Goal: Information Seeking & Learning: Learn about a topic

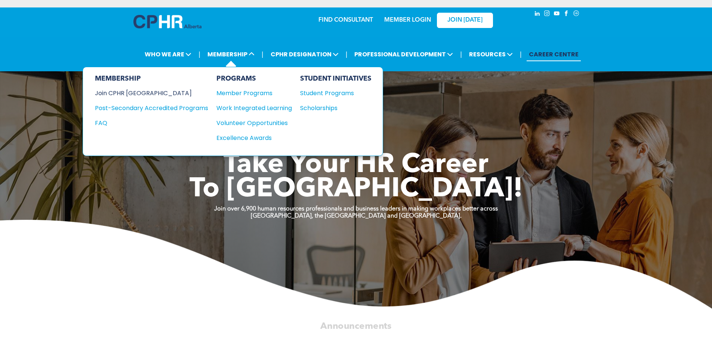
click at [139, 90] on div "Join CPHR [GEOGRAPHIC_DATA]" at bounding box center [146, 93] width 102 height 9
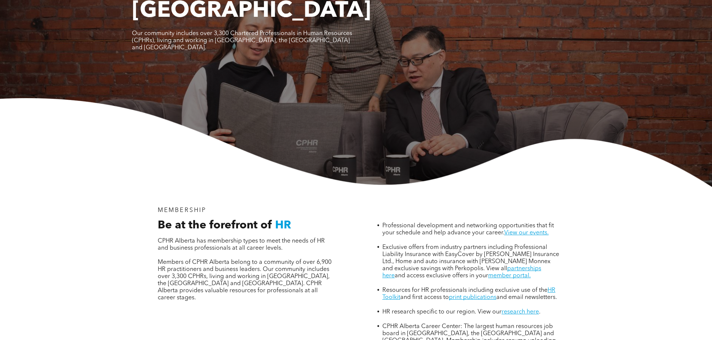
scroll to position [112, 0]
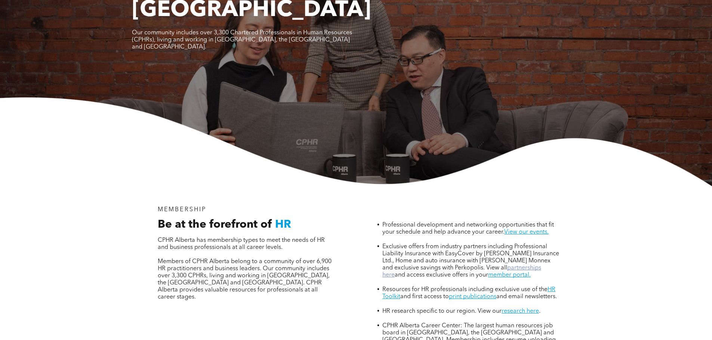
click at [529, 265] on link "partnerships here" at bounding box center [461, 271] width 159 height 13
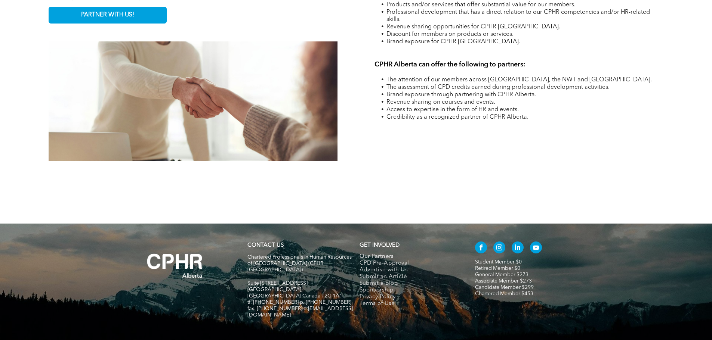
scroll to position [1212, 0]
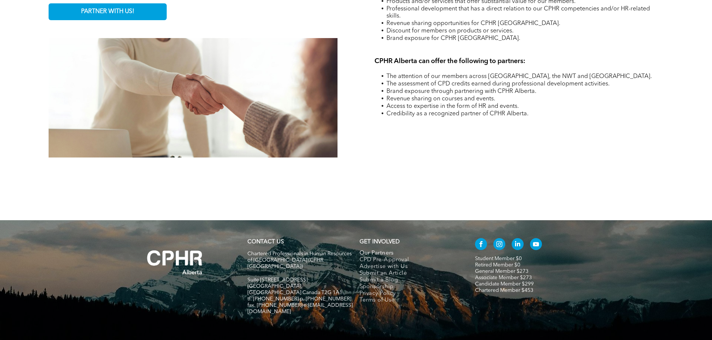
click at [490, 275] on link "Associate Member $273" at bounding box center [503, 277] width 57 height 5
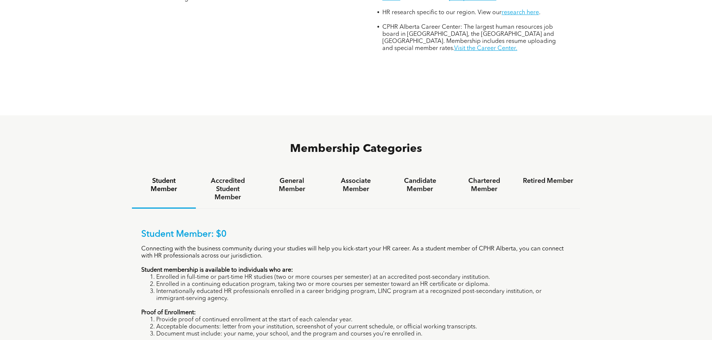
scroll to position [448, 0]
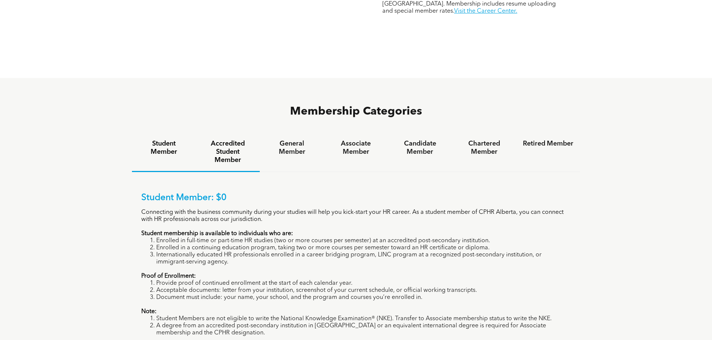
click at [214, 140] on h4 "Accredited Student Member" at bounding box center [227, 152] width 50 height 25
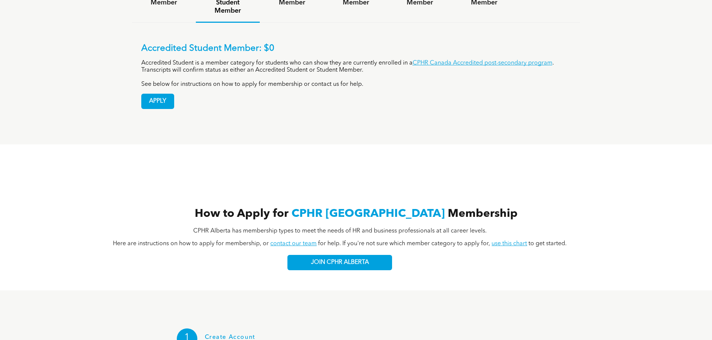
scroll to position [523, 0]
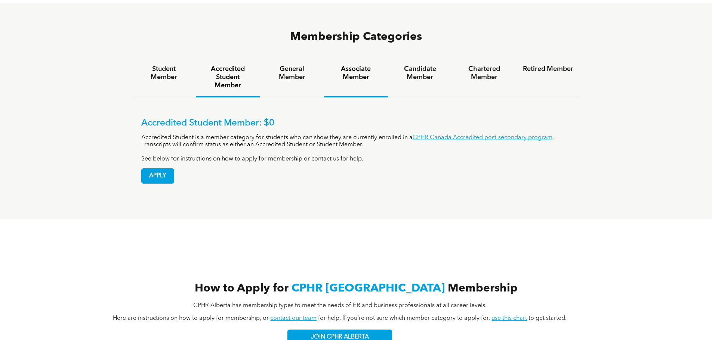
click at [365, 65] on h4 "Associate Member" at bounding box center [356, 73] width 50 height 16
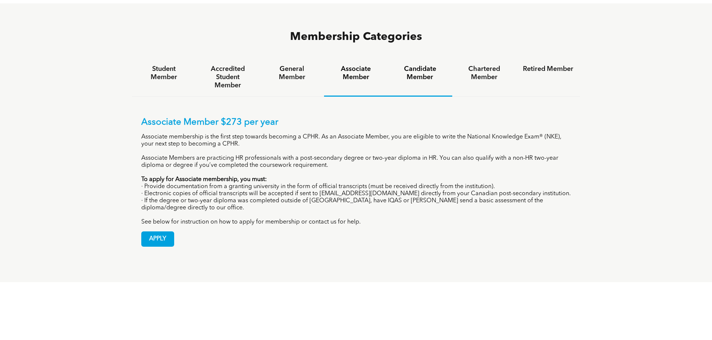
click at [413, 65] on h4 "Candidate Member" at bounding box center [420, 73] width 50 height 16
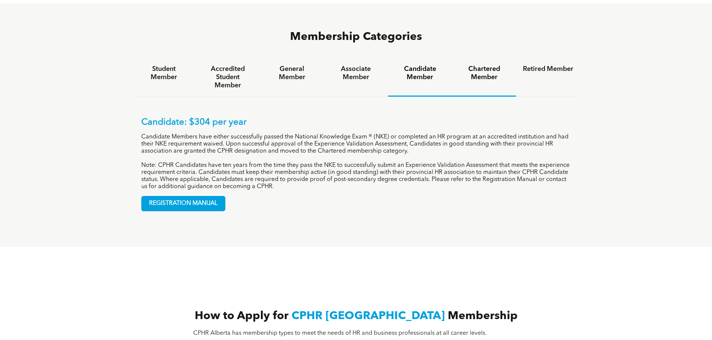
click at [481, 65] on h4 "Chartered Member" at bounding box center [484, 73] width 50 height 16
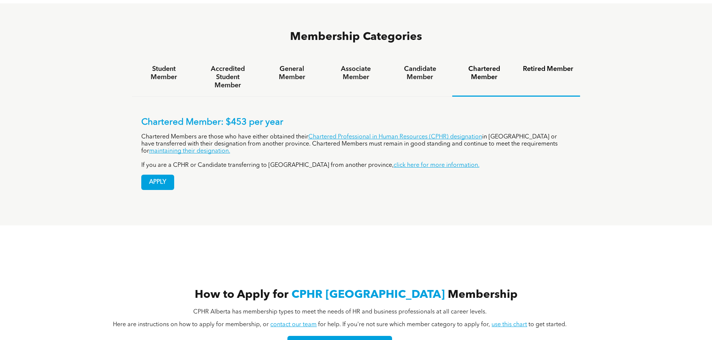
click at [535, 65] on h4 "Retired Member" at bounding box center [548, 69] width 50 height 8
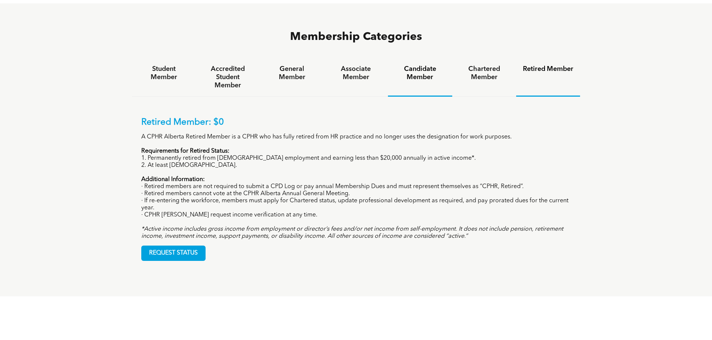
click at [418, 65] on h4 "Candidate Member" at bounding box center [420, 73] width 50 height 16
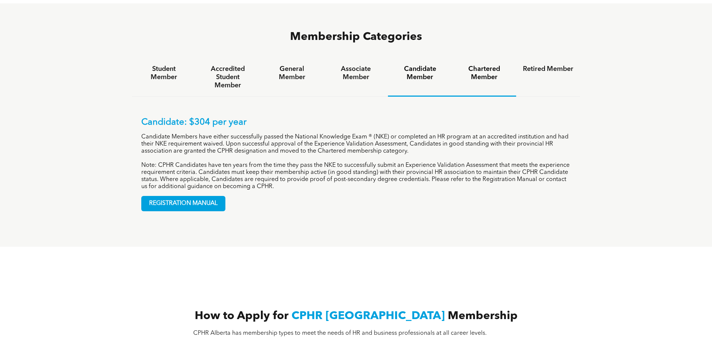
click at [480, 65] on h4 "Chartered Member" at bounding box center [484, 73] width 50 height 16
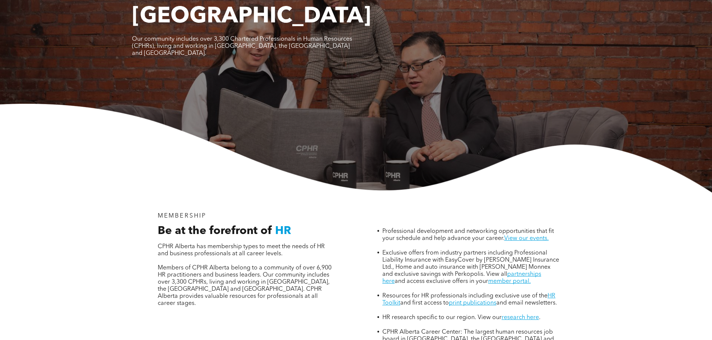
scroll to position [0, 0]
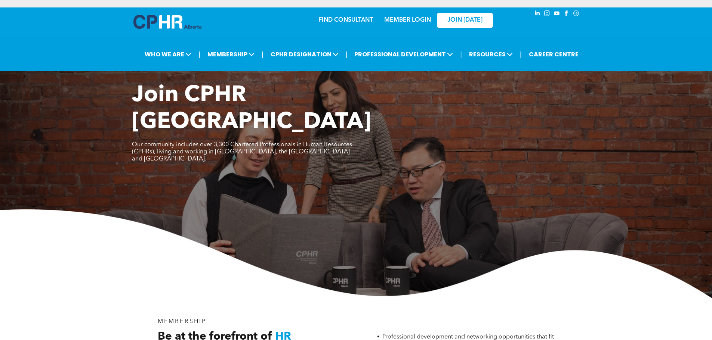
click at [411, 21] on link "MEMBER LOGIN" at bounding box center [407, 20] width 47 height 6
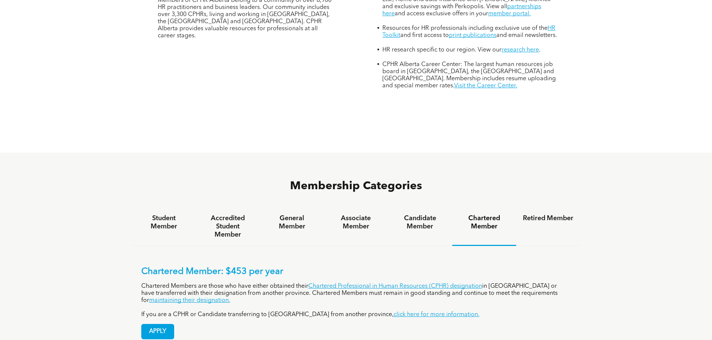
scroll to position [411, 0]
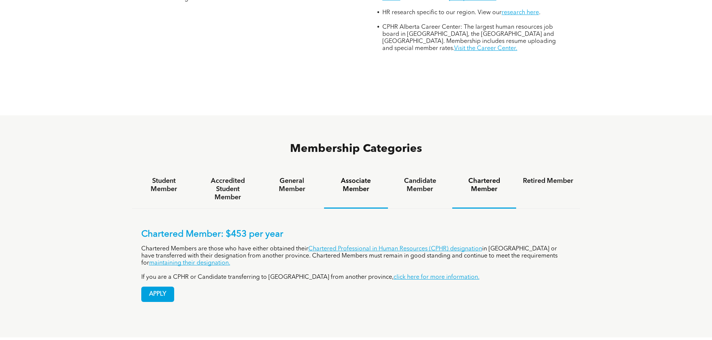
click at [351, 177] on h4 "Associate Member" at bounding box center [356, 185] width 50 height 16
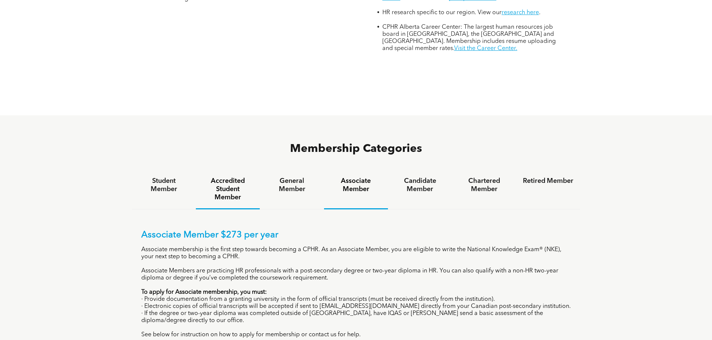
click at [234, 177] on h4 "Accredited Student Member" at bounding box center [227, 189] width 50 height 25
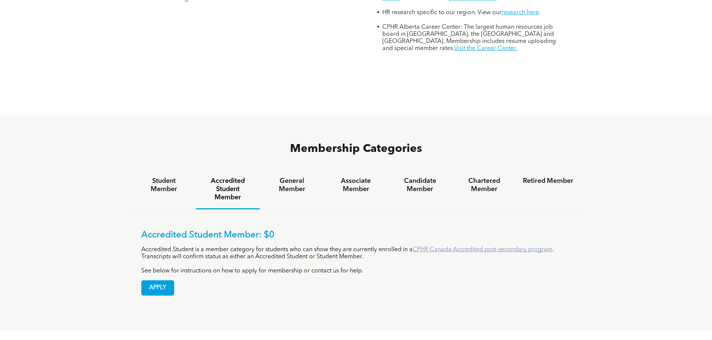
click at [482, 247] on link "CPHR Canada Accredited post-secondary program" at bounding box center [482, 250] width 140 height 6
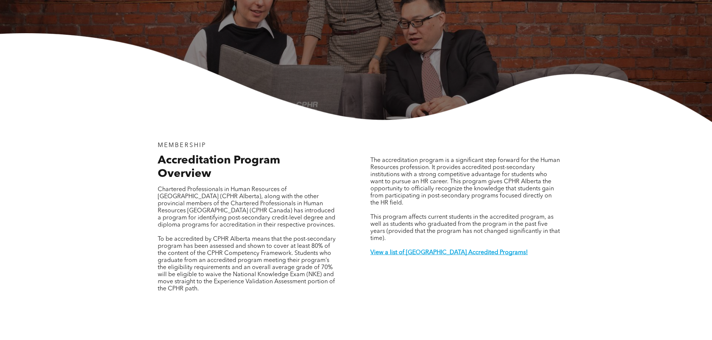
scroll to position [262, 0]
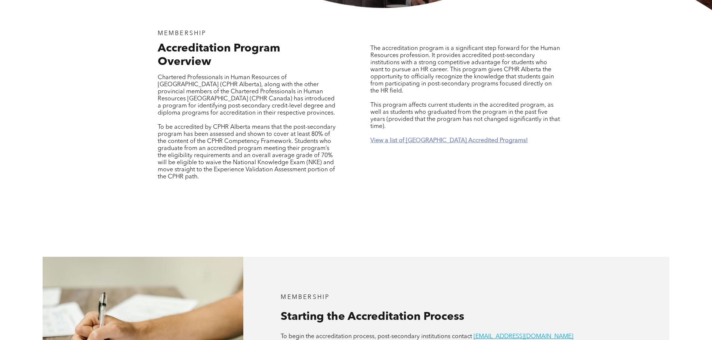
click at [410, 138] on strong "View a list of [GEOGRAPHIC_DATA] Accredited Programs!" at bounding box center [448, 141] width 157 height 6
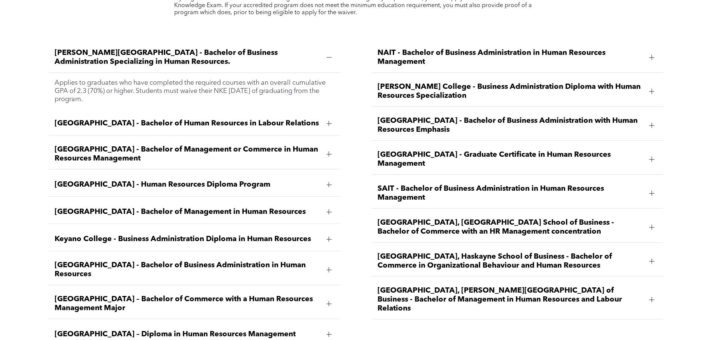
scroll to position [1140, 0]
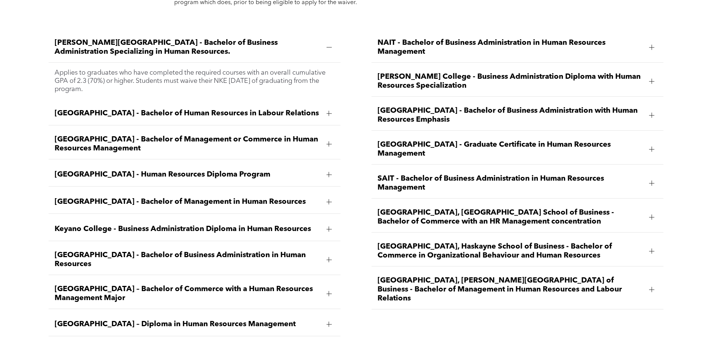
click at [494, 276] on span "[GEOGRAPHIC_DATA], [PERSON_NAME][GEOGRAPHIC_DATA] of Business - Bachelor of Man…" at bounding box center [510, 289] width 266 height 27
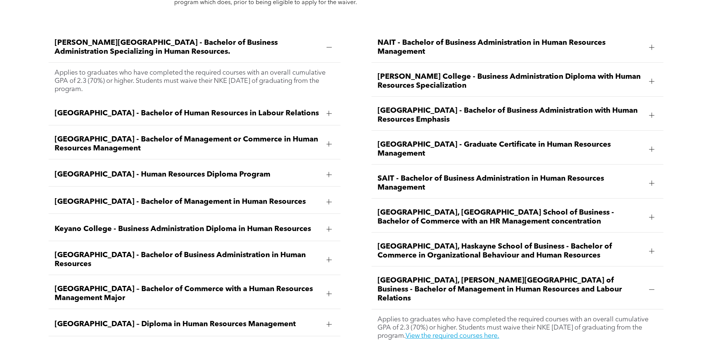
scroll to position [1177, 0]
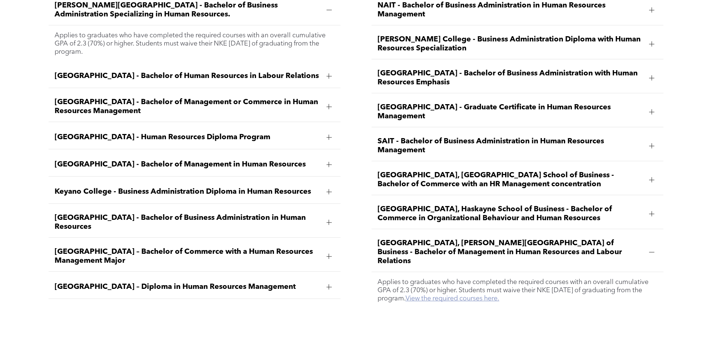
click at [498, 296] on link "View the required courses here." at bounding box center [452, 299] width 94 height 7
